Goal: Information Seeking & Learning: Learn about a topic

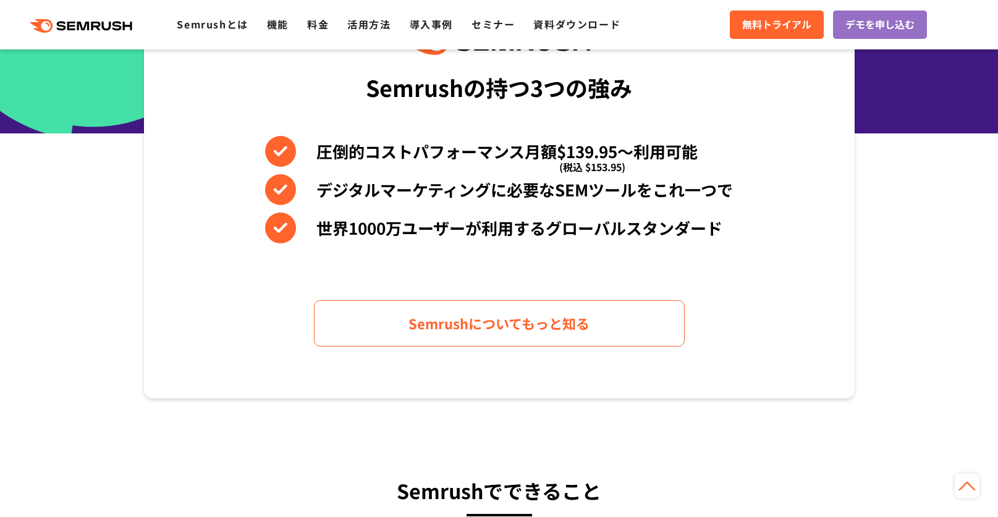
scroll to position [556, 0]
click at [311, 27] on link "料金" at bounding box center [318, 24] width 22 height 15
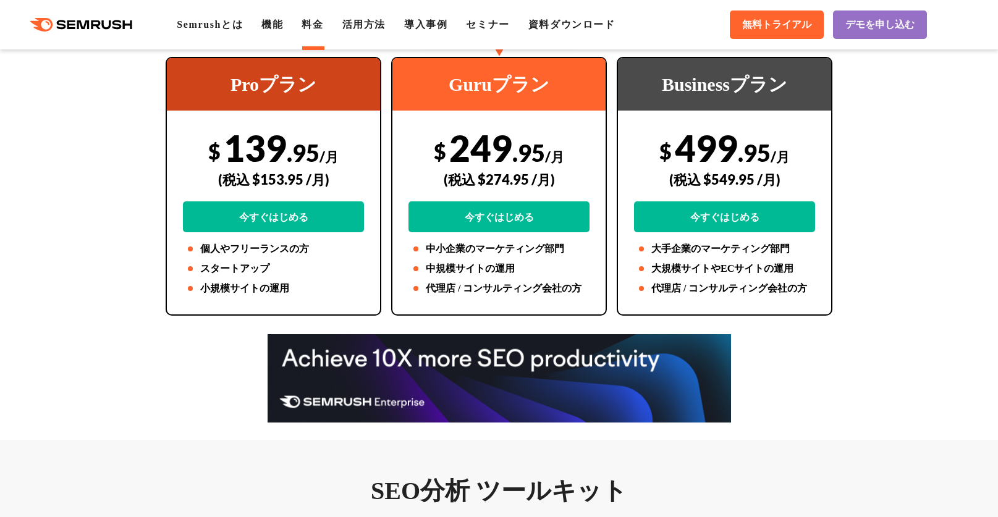
scroll to position [309, 0]
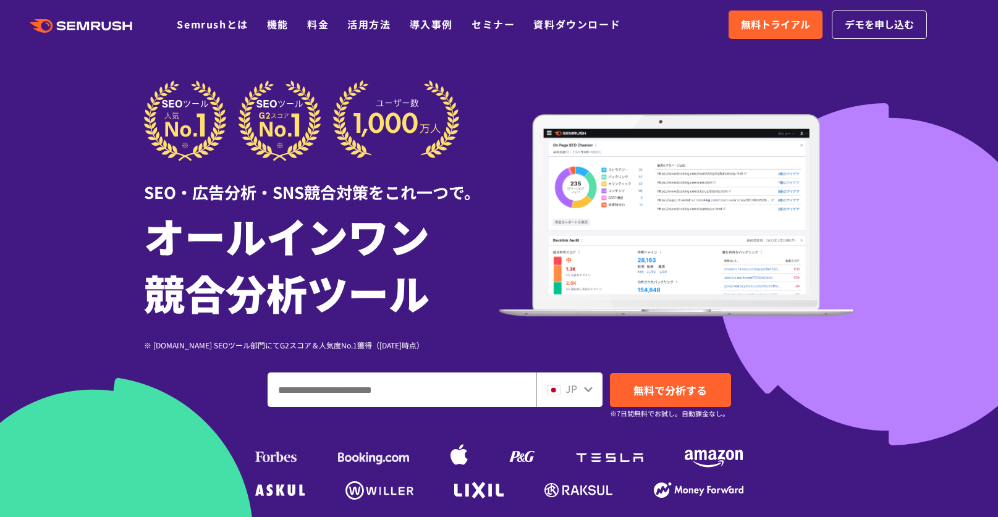
scroll to position [556, 0]
click at [325, 389] on input "ドメイン、キーワードまたはURLを入力してください" at bounding box center [401, 389] width 267 height 33
type input "**********"
click at [640, 387] on span "無料で分析する" at bounding box center [670, 389] width 74 height 15
